Goal: Navigation & Orientation: Find specific page/section

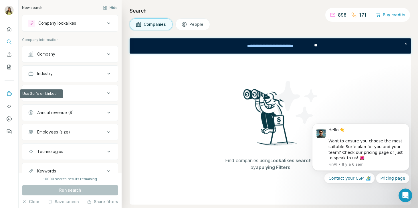
click at [7, 97] on button "Use Surfe on LinkedIn" at bounding box center [9, 93] width 9 height 10
click at [8, 96] on icon "Use Surfe on LinkedIn" at bounding box center [9, 94] width 6 height 6
click at [10, 120] on icon "Dashboard" at bounding box center [9, 119] width 6 height 6
click at [8, 30] on icon "Quick start" at bounding box center [9, 29] width 6 height 6
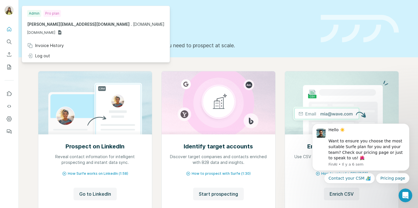
click at [8, 13] on img at bounding box center [9, 10] width 9 height 9
click at [9, 31] on icon "Quick start" at bounding box center [9, 29] width 4 height 4
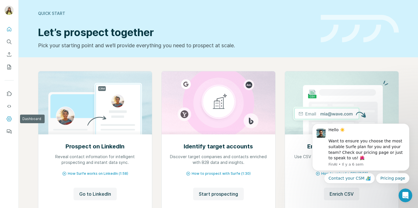
click at [9, 118] on icon "Dashboard" at bounding box center [9, 119] width 2 height 2
